Goal: Information Seeking & Learning: Compare options

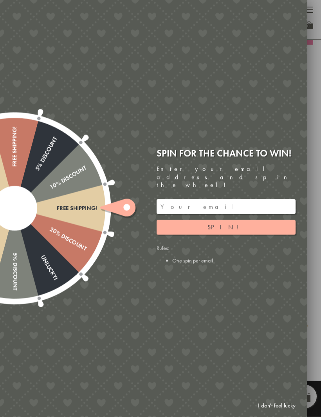
scroll to position [250, 0]
click at [250, 234] on button "Spin!" at bounding box center [225, 227] width 139 height 15
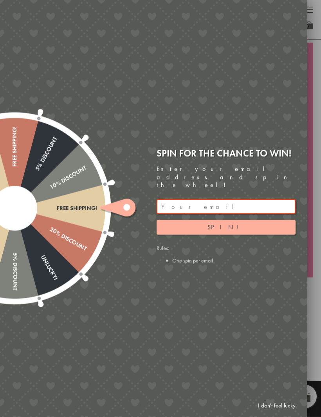
scroll to position [0, 0]
click at [279, 408] on link "I don't feel lucky" at bounding box center [276, 406] width 45 height 14
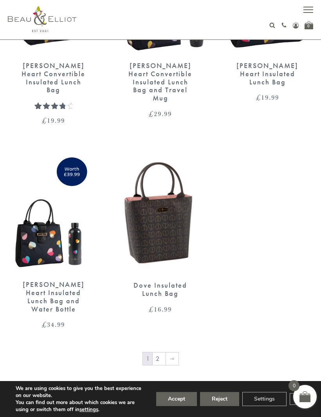
scroll to position [1430, 0]
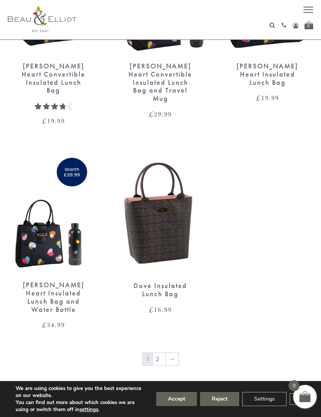
click at [166, 282] on div "Dove Insulated Lunch Bag" at bounding box center [160, 290] width 64 height 16
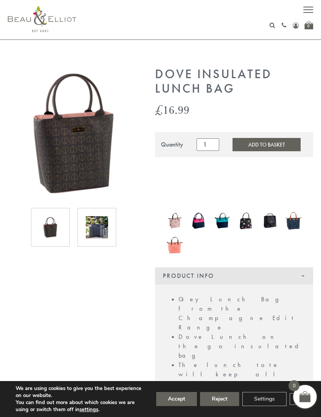
click at [106, 226] on img at bounding box center [97, 227] width 22 height 22
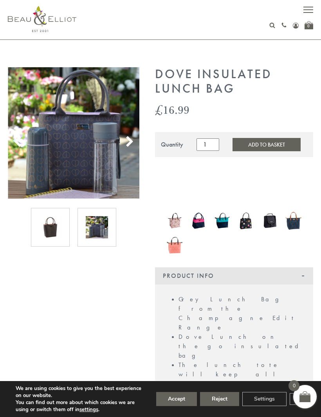
click at [175, 221] on img at bounding box center [175, 220] width 16 height 21
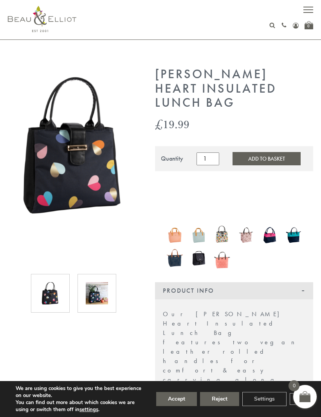
click at [272, 237] on img at bounding box center [270, 235] width 16 height 21
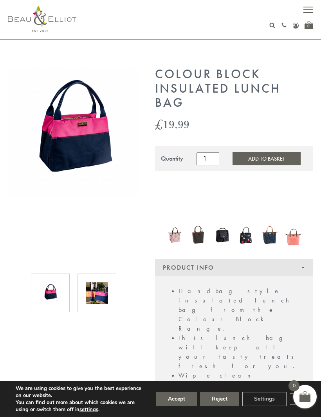
click at [295, 243] on img at bounding box center [293, 235] width 16 height 21
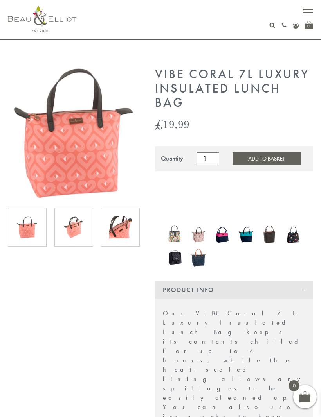
click at [223, 233] on img at bounding box center [222, 235] width 16 height 21
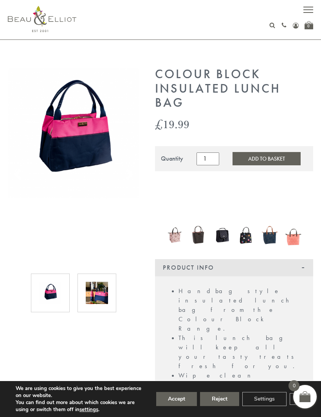
click at [223, 239] on img at bounding box center [222, 235] width 16 height 21
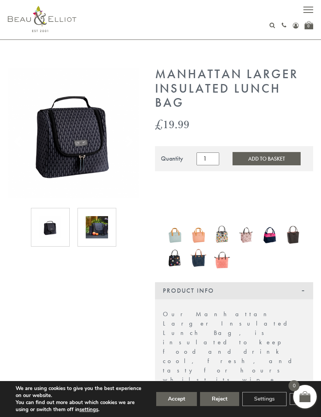
click at [97, 225] on img at bounding box center [97, 227] width 22 height 22
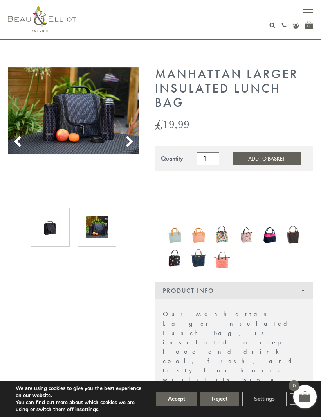
click at [223, 234] on img at bounding box center [222, 235] width 16 height 21
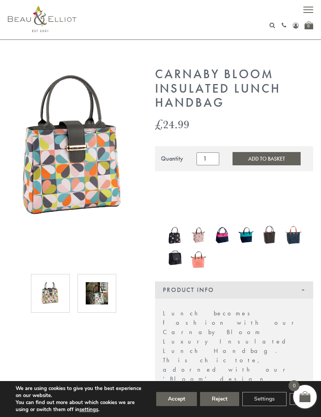
click at [245, 239] on img at bounding box center [246, 235] width 16 height 21
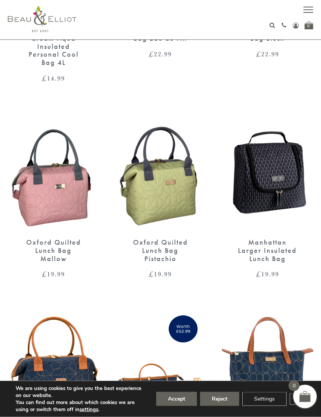
scroll to position [833, 0]
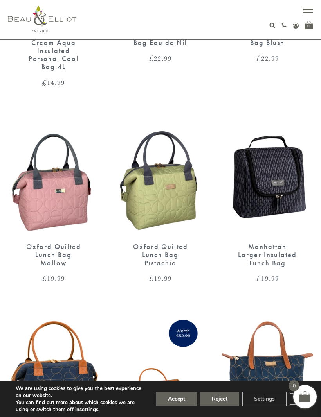
click at [174, 243] on div "Oxford Quilted Lunch Bag Pistachio" at bounding box center [160, 255] width 64 height 24
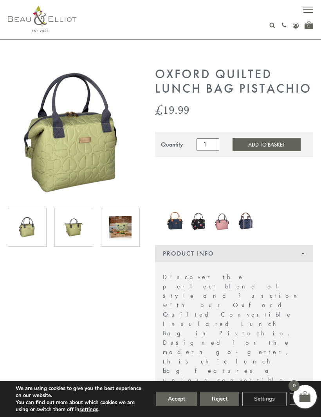
click at [80, 232] on img at bounding box center [74, 227] width 22 height 22
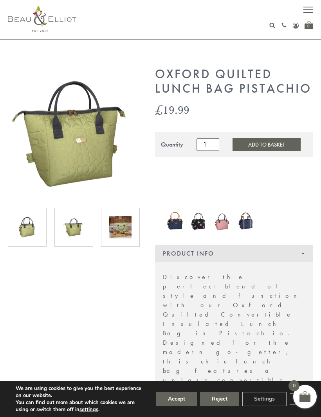
click at [125, 227] on img at bounding box center [120, 227] width 22 height 22
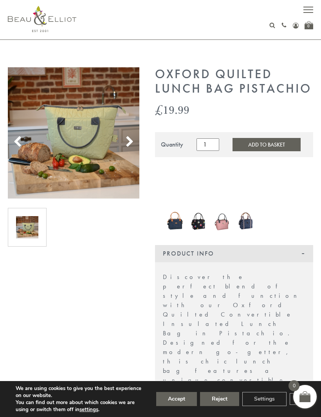
click at [24, 144] on img at bounding box center [73, 132] width 131 height 131
